Goal: Task Accomplishment & Management: Use online tool/utility

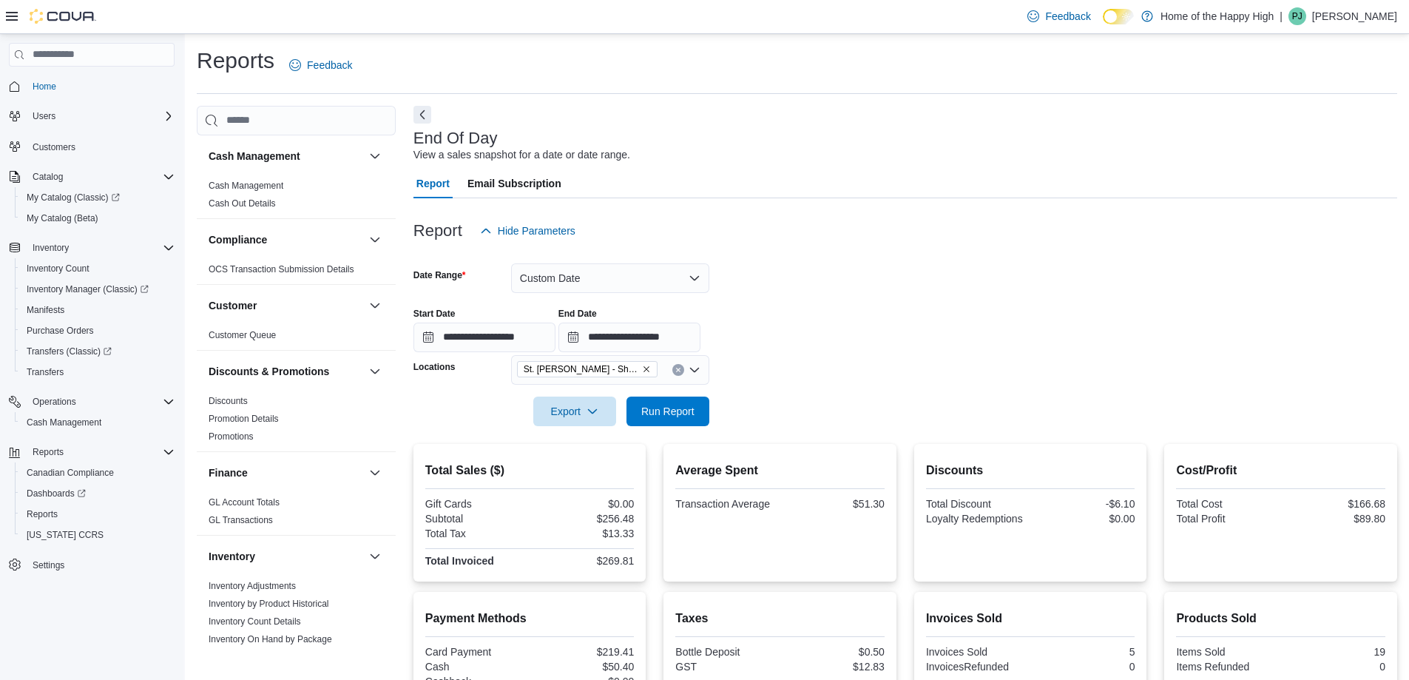
scroll to position [740, 0]
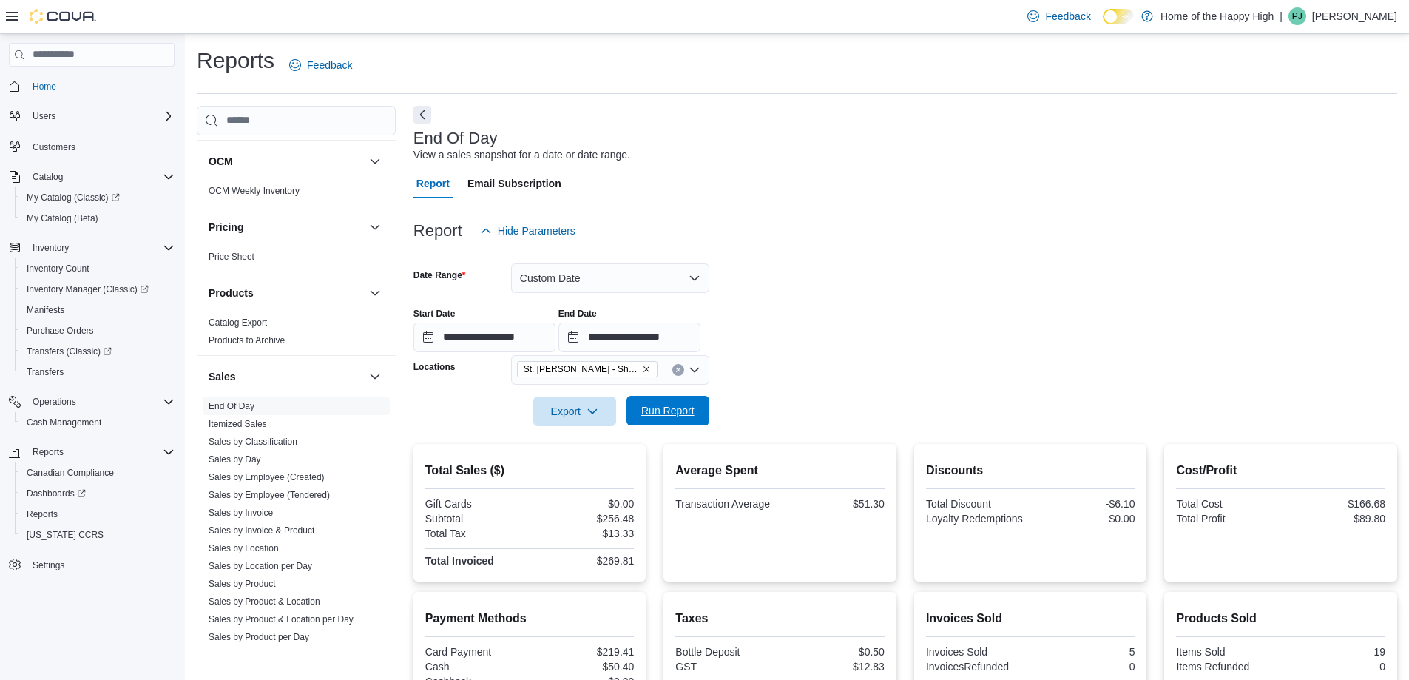
click at [680, 402] on span "Run Report" at bounding box center [667, 411] width 65 height 30
drag, startPoint x: 697, startPoint y: 420, endPoint x: 711, endPoint y: 390, distance: 33.4
click at [697, 420] on span "Run Report" at bounding box center [667, 411] width 65 height 30
click at [700, 338] on input "**********" at bounding box center [629, 337] width 142 height 30
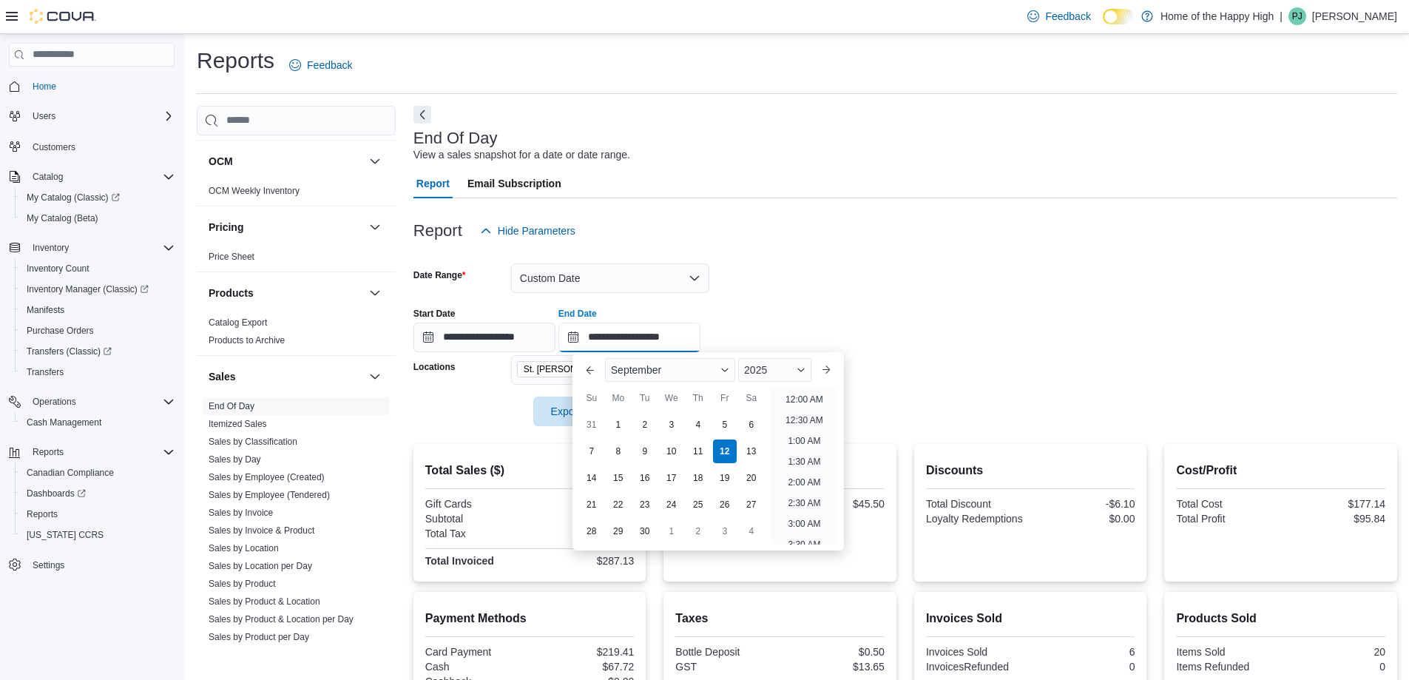
scroll to position [543, 0]
click at [784, 399] on li "1:00 PM" at bounding box center [804, 395] width 45 height 18
type input "**********"
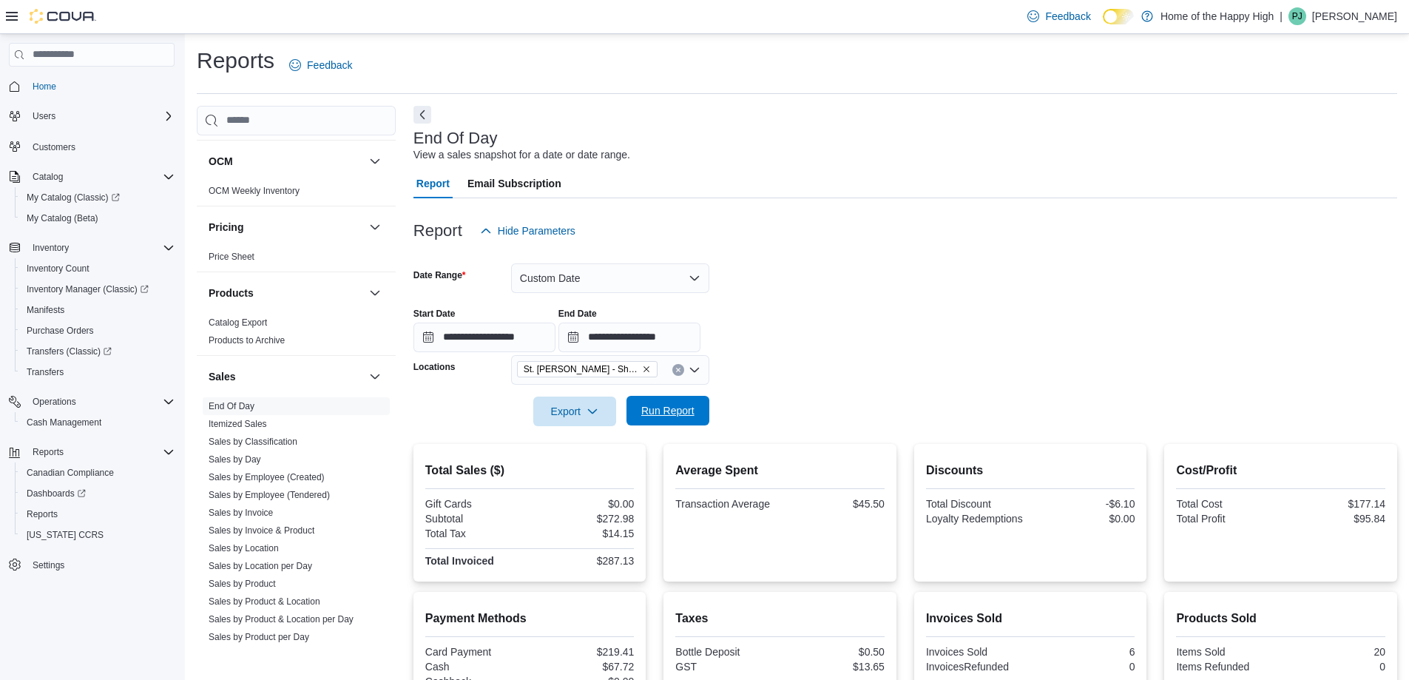
click at [696, 419] on span "Run Report" at bounding box center [667, 411] width 65 height 30
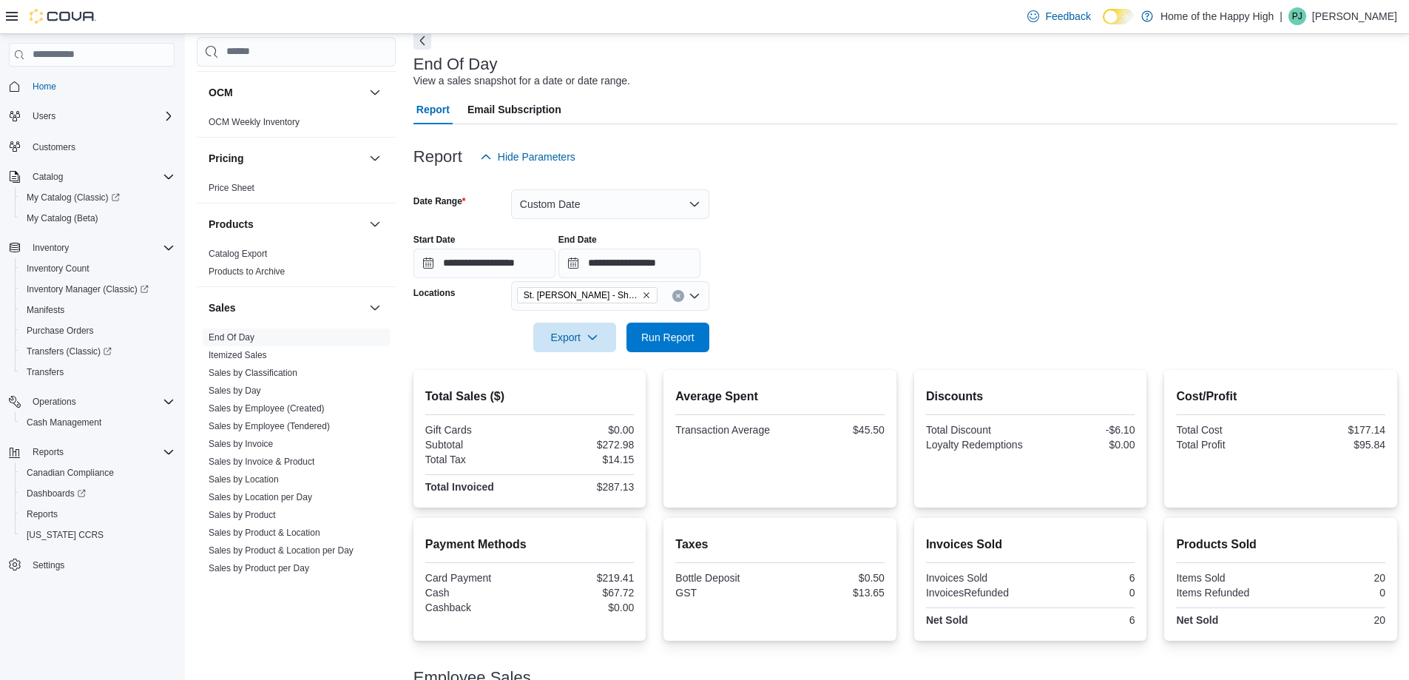
click at [700, 353] on div at bounding box center [905, 361] width 984 height 18
click at [691, 342] on span "Run Report" at bounding box center [667, 336] width 53 height 15
click at [702, 351] on button "Run Report" at bounding box center [667, 337] width 83 height 30
